Goal: Task Accomplishment & Management: Use online tool/utility

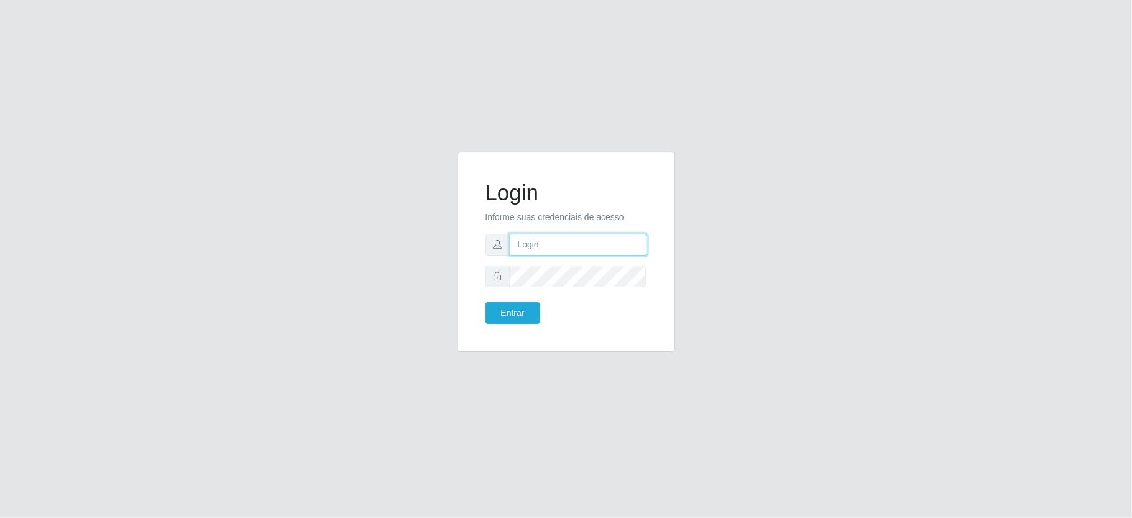
click at [567, 250] on input "text" at bounding box center [578, 245] width 137 height 22
type input "aislan@ideal"
click at [490, 311] on button "Entrar" at bounding box center [512, 313] width 55 height 22
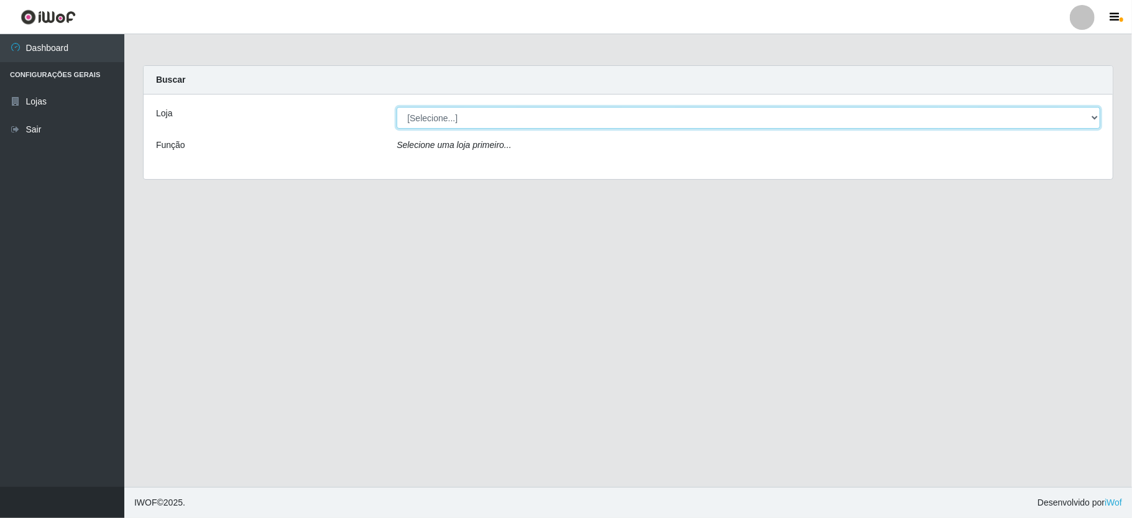
click at [458, 117] on select "[Selecione...] Ideal - Conceição" at bounding box center [749, 118] width 704 height 22
select select "231"
click at [397, 107] on select "[Selecione...] Ideal - Conceição" at bounding box center [749, 118] width 704 height 22
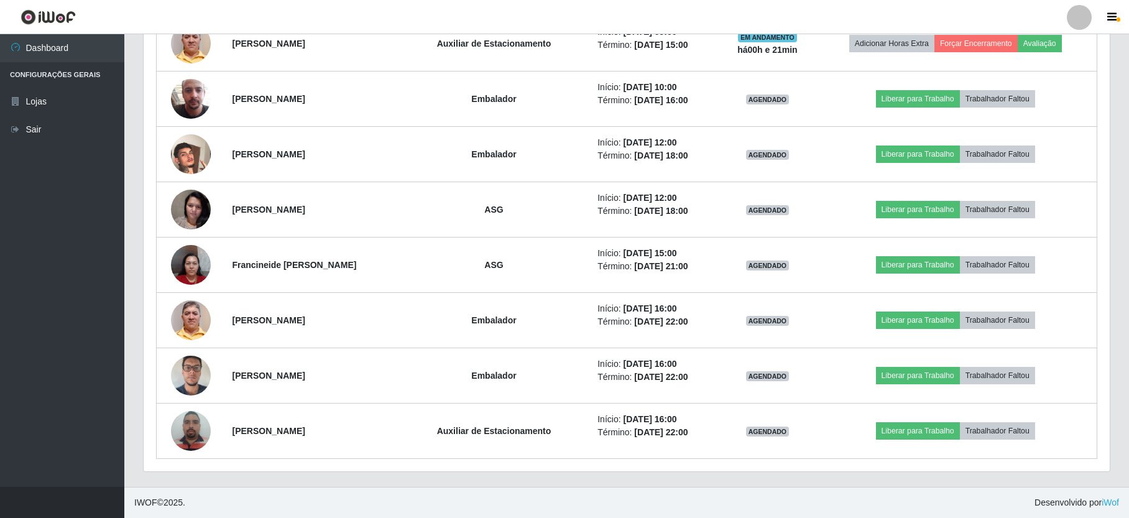
scroll to position [175, 0]
